Goal: Task Accomplishment & Management: Manage account settings

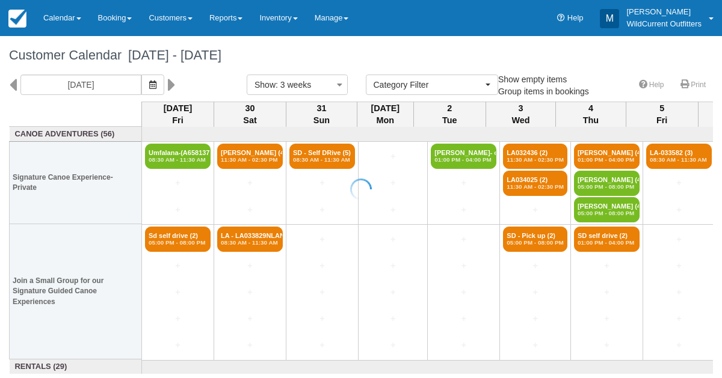
select select
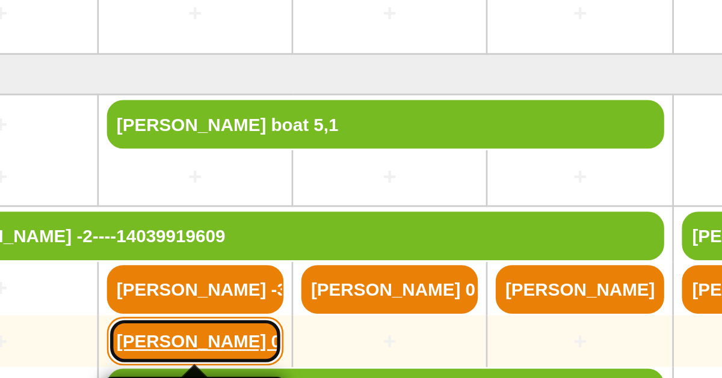
click at [242, 298] on link "Nick Peltier 0,4" at bounding box center [250, 306] width 66 height 18
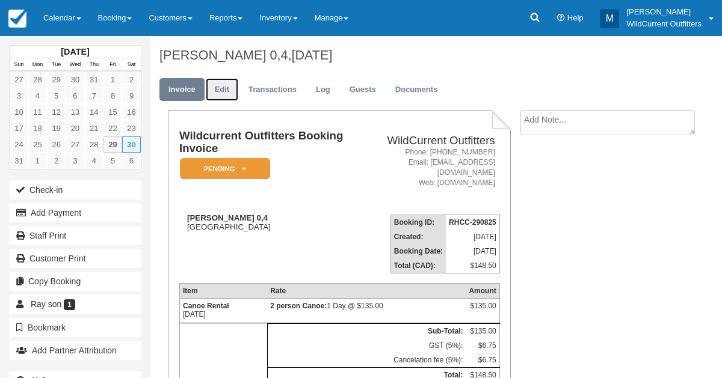
click at [214, 87] on link "Edit" at bounding box center [222, 89] width 32 height 23
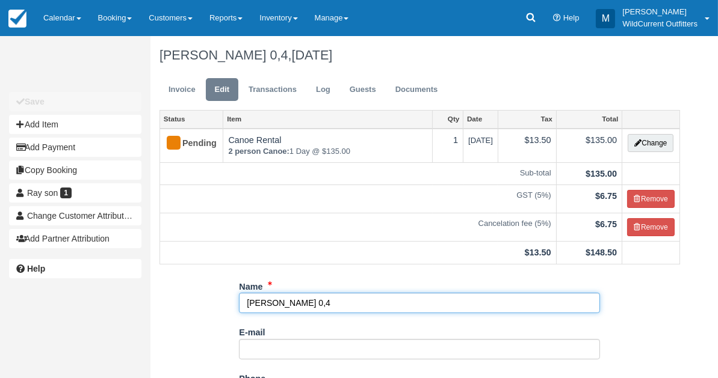
click at [318, 301] on input "Nick Peltier 0,4" at bounding box center [419, 303] width 361 height 20
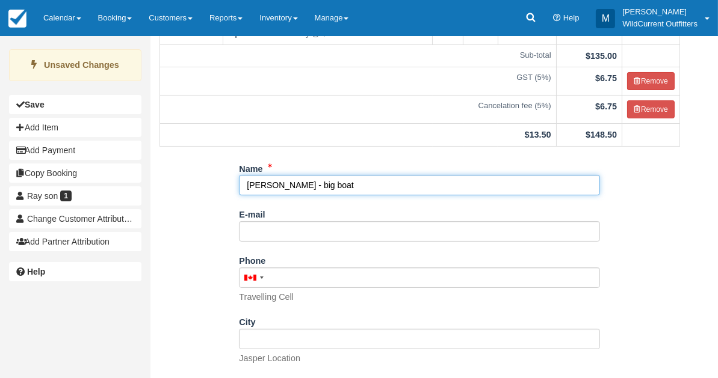
scroll to position [214, 0]
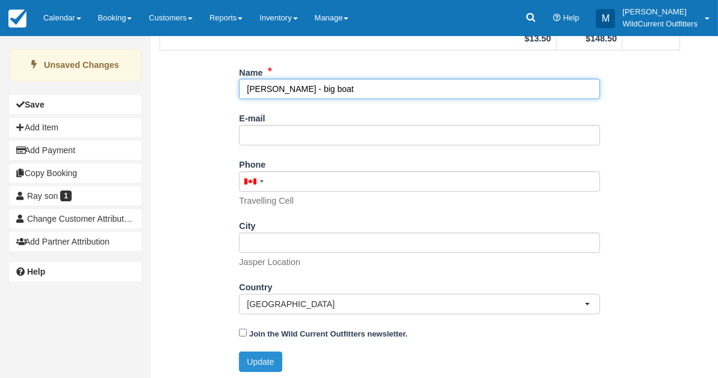
type input "Nick Peltier - big boat"
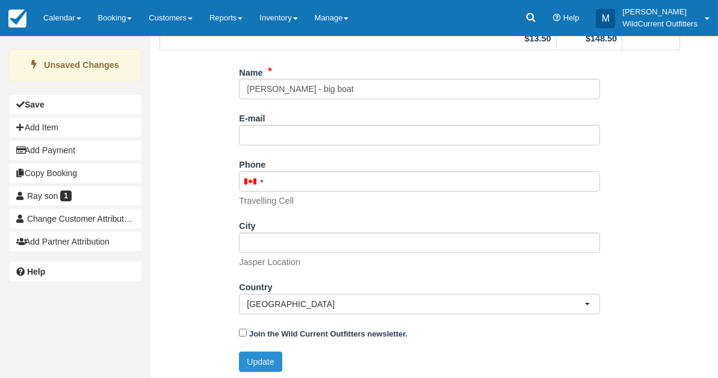
click at [263, 357] on button "Update" at bounding box center [260, 362] width 43 height 20
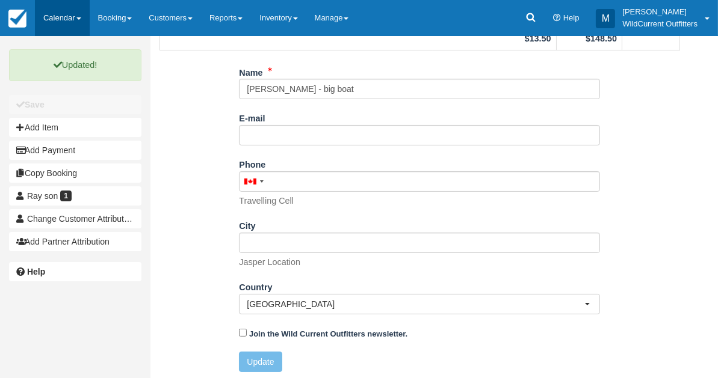
click at [66, 23] on link "Calendar" at bounding box center [62, 18] width 55 height 36
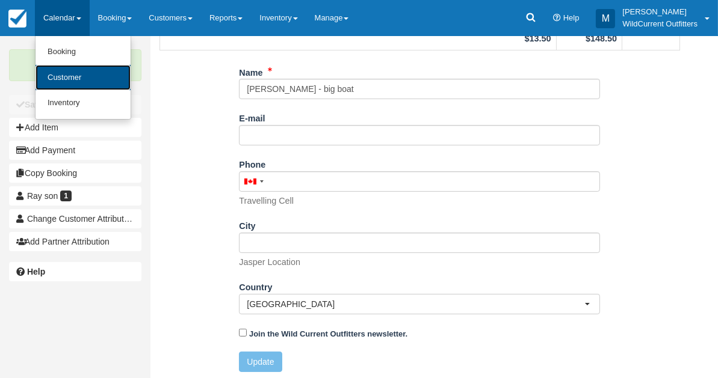
click at [63, 70] on link "Customer" at bounding box center [82, 78] width 95 height 26
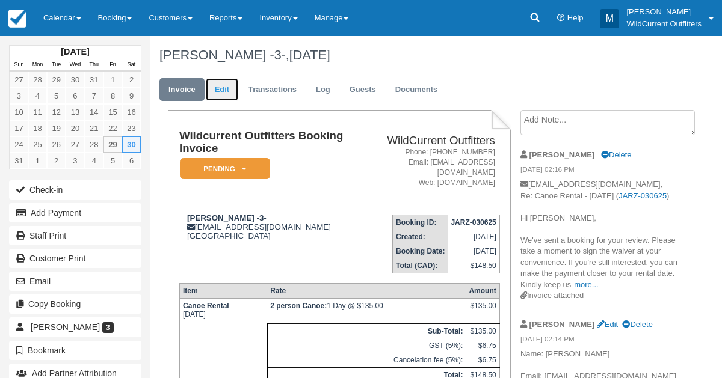
click at [221, 88] on link "Edit" at bounding box center [222, 89] width 32 height 23
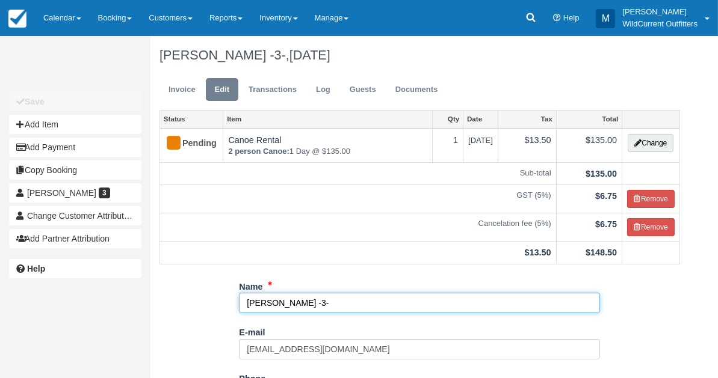
click at [313, 300] on input "Viktoria Horvath -3-" at bounding box center [419, 303] width 361 height 20
click at [317, 301] on input "Viktoria Horvath -3-" at bounding box center [419, 303] width 361 height 20
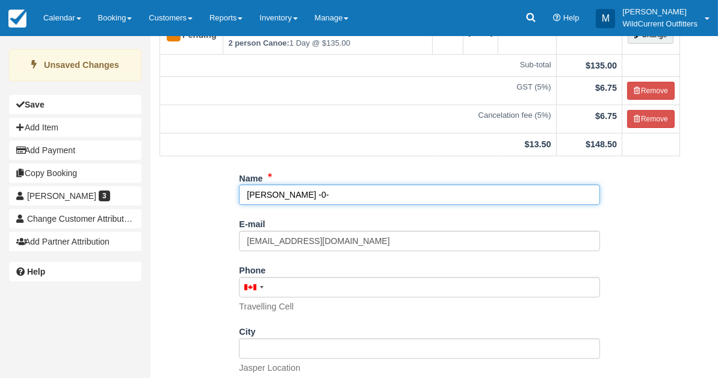
scroll to position [214, 0]
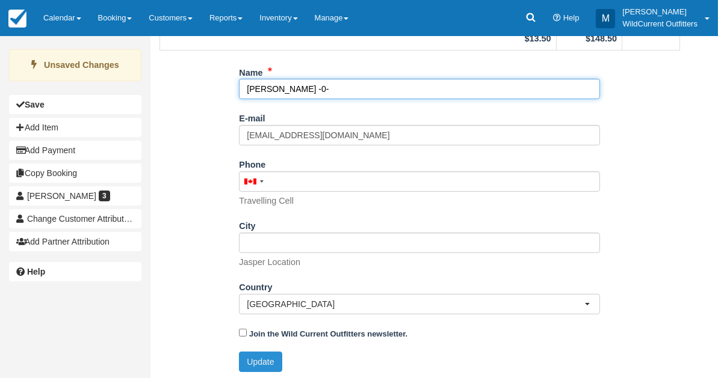
type input "Viktoria Horvath -0-"
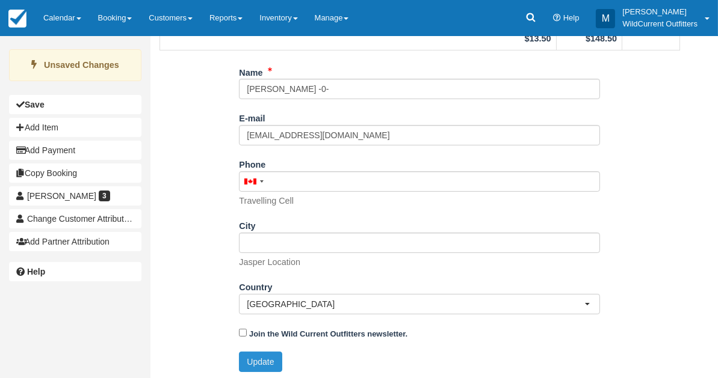
click at [277, 363] on button "Update" at bounding box center [260, 362] width 43 height 20
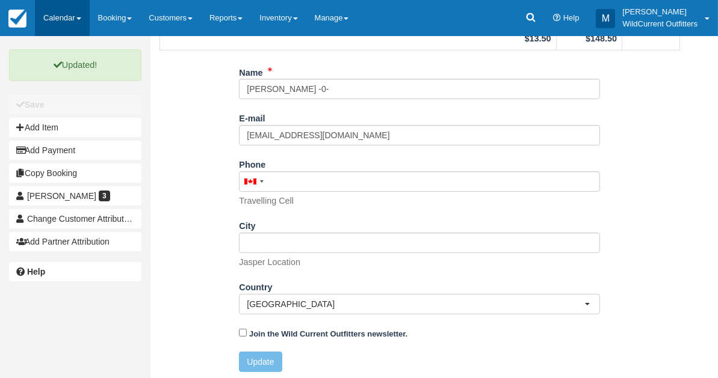
click at [65, 23] on link "Calendar" at bounding box center [62, 18] width 55 height 36
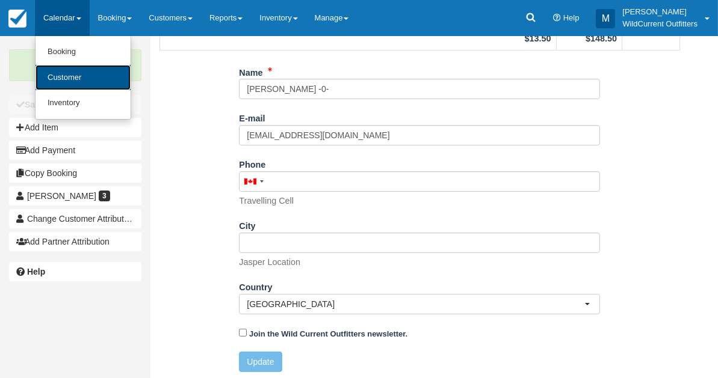
click at [63, 76] on link "Customer" at bounding box center [82, 78] width 95 height 26
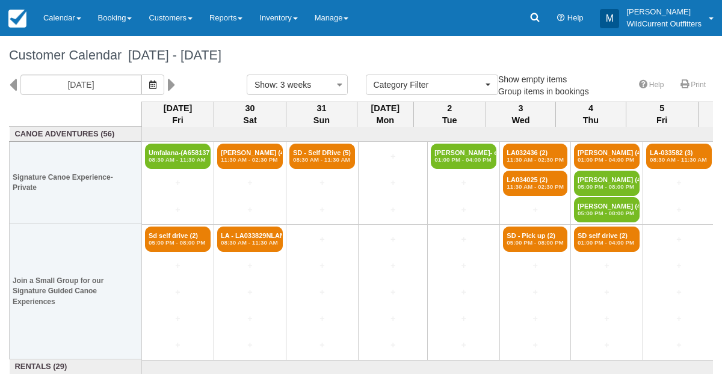
select select
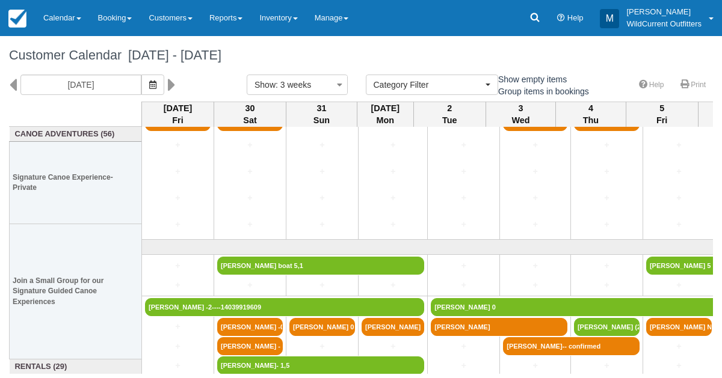
scroll to position [161, 0]
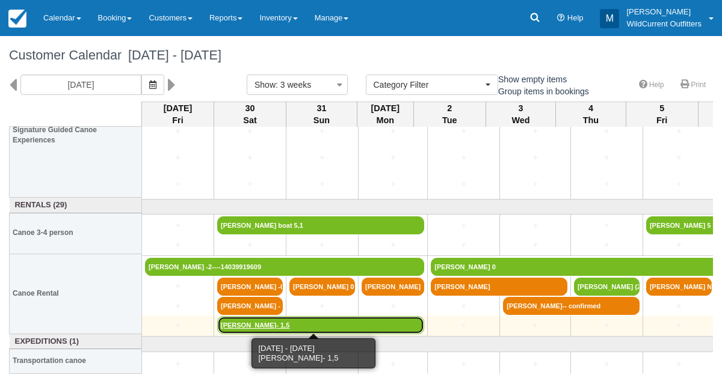
click at [235, 324] on link "[PERSON_NAME]- 1,5" at bounding box center [320, 325] width 207 height 18
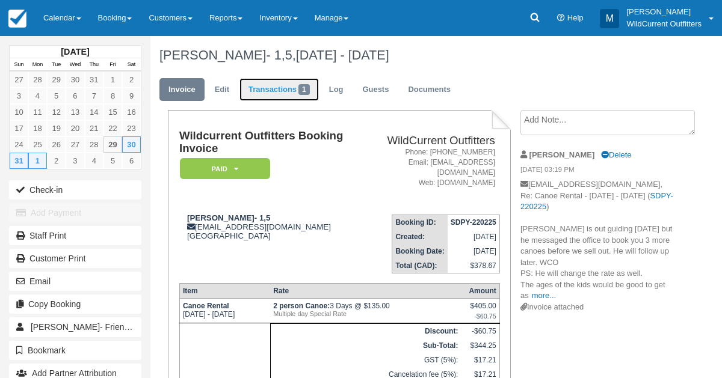
click at [259, 93] on link "Transactions 1" at bounding box center [278, 89] width 79 height 23
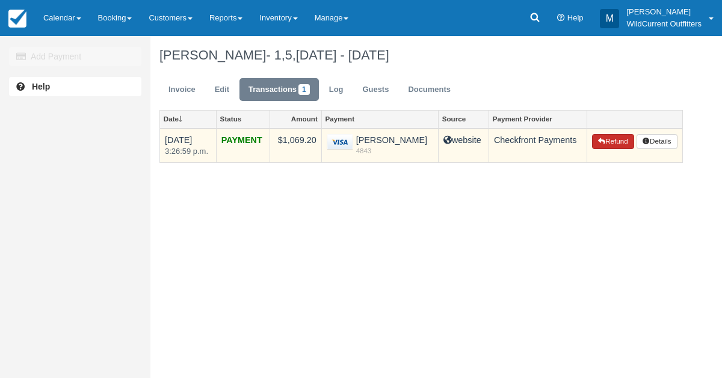
click at [599, 139] on icon "button" at bounding box center [601, 141] width 7 height 7
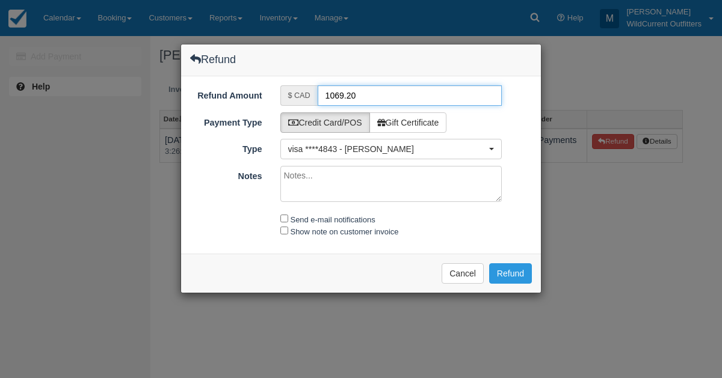
click at [342, 95] on input "1069.20" at bounding box center [410, 95] width 185 height 20
click at [362, 96] on input "1069.20" at bounding box center [410, 95] width 185 height 20
type input "1"
type input "5"
click at [321, 176] on textarea "Notes" at bounding box center [391, 184] width 222 height 36
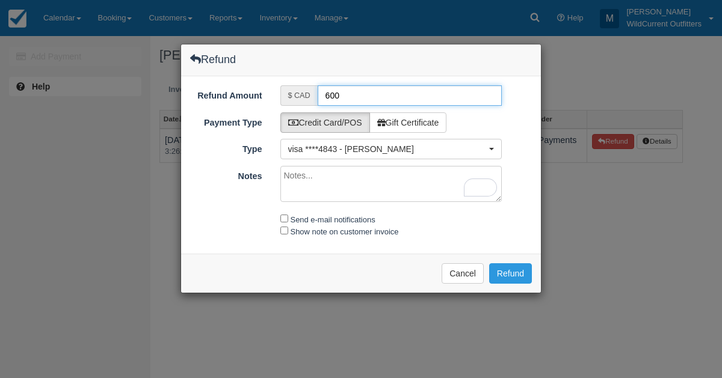
click at [347, 94] on input "600" at bounding box center [410, 95] width 185 height 20
type input "600.00"
click at [335, 181] on textarea "Notes" at bounding box center [391, 184] width 222 height 36
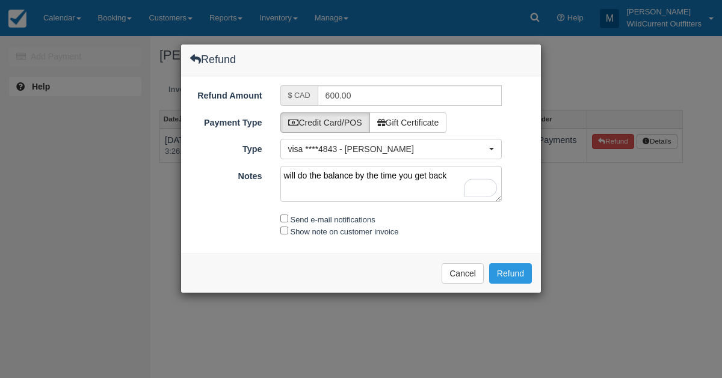
type textarea "will do the balance by the time you get back"
click at [283, 216] on input "Send e-mail notifications" at bounding box center [284, 219] width 8 height 8
checkbox input "true"
click at [283, 230] on input "Show note on customer invoice" at bounding box center [284, 231] width 8 height 8
checkbox input "true"
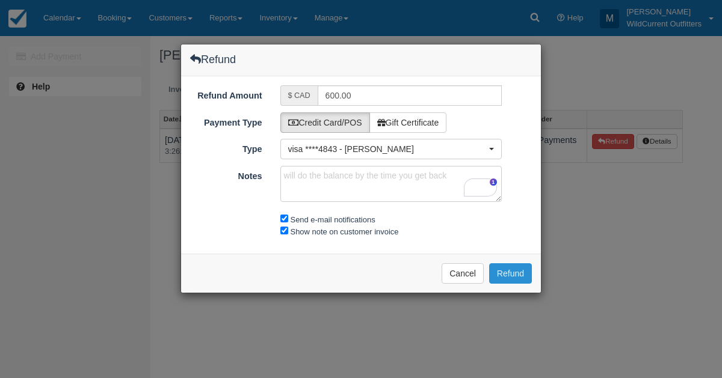
click at [511, 264] on button "Refund" at bounding box center [510, 273] width 43 height 20
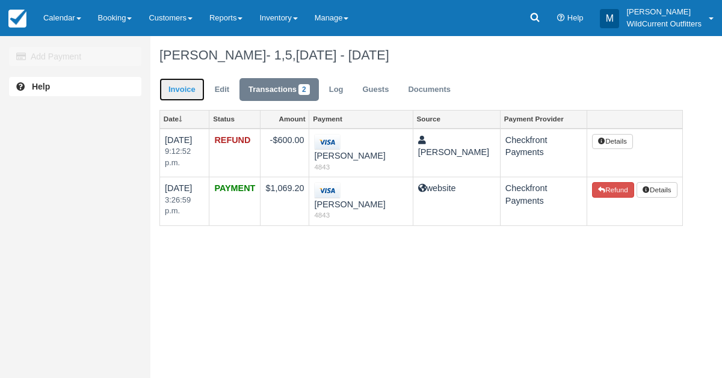
click at [174, 83] on link "Invoice" at bounding box center [181, 89] width 45 height 23
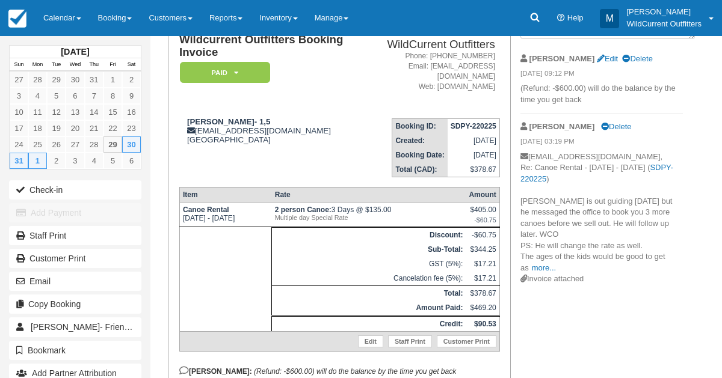
scroll to position [103, 0]
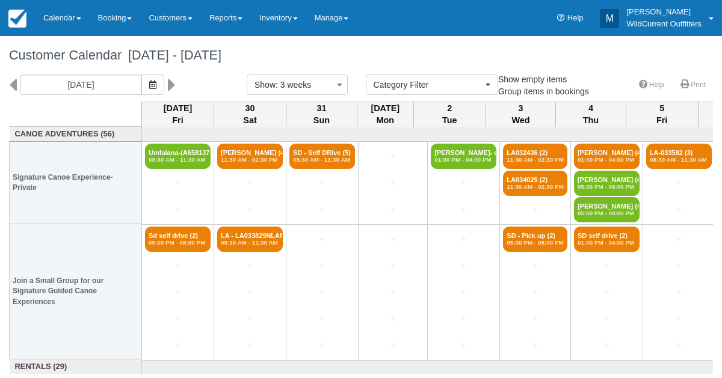
select select
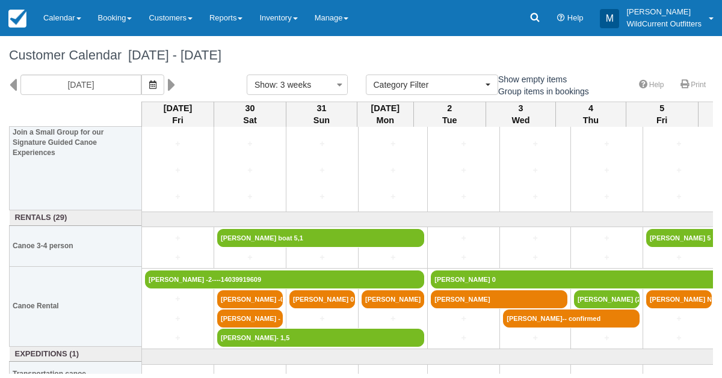
scroll to position [161, 0]
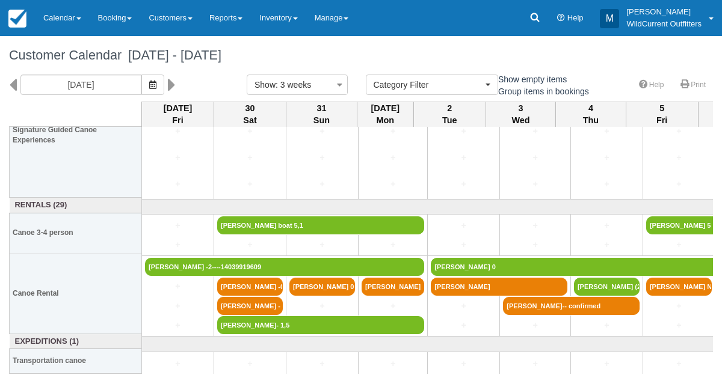
click at [63, 70] on div "Customer Calendar August 29 - September 19 2025" at bounding box center [361, 55] width 722 height 39
